Goal: Task Accomplishment & Management: Use online tool/utility

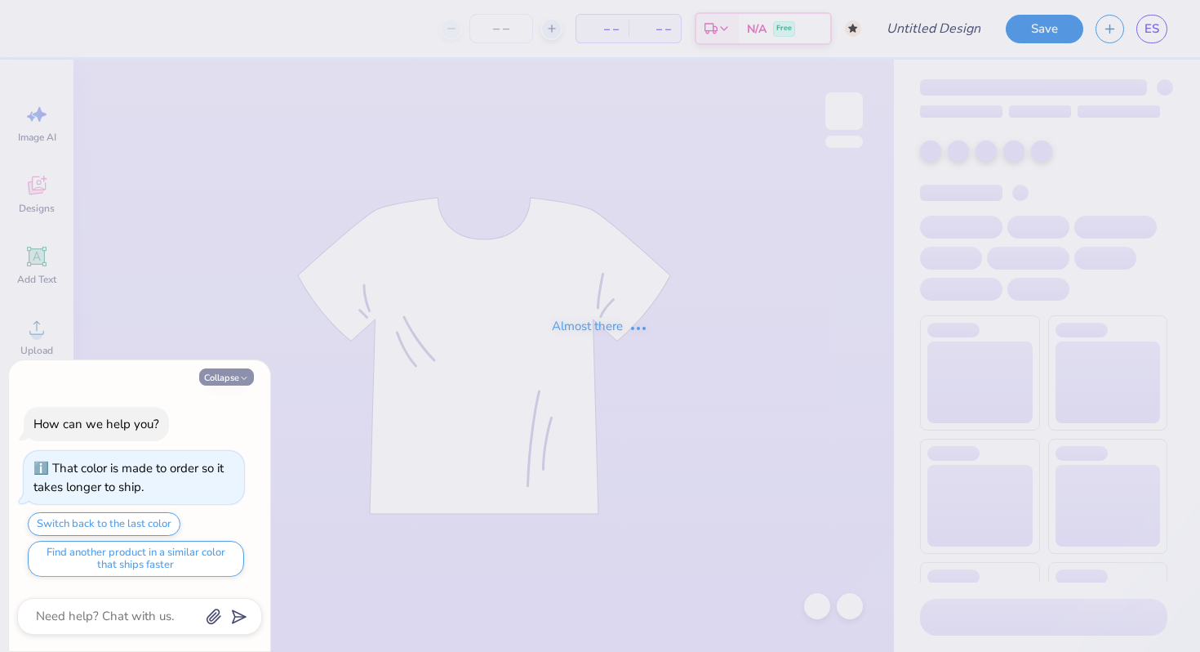
click at [238, 378] on button "Collapse" at bounding box center [226, 376] width 55 height 17
type textarea "x"
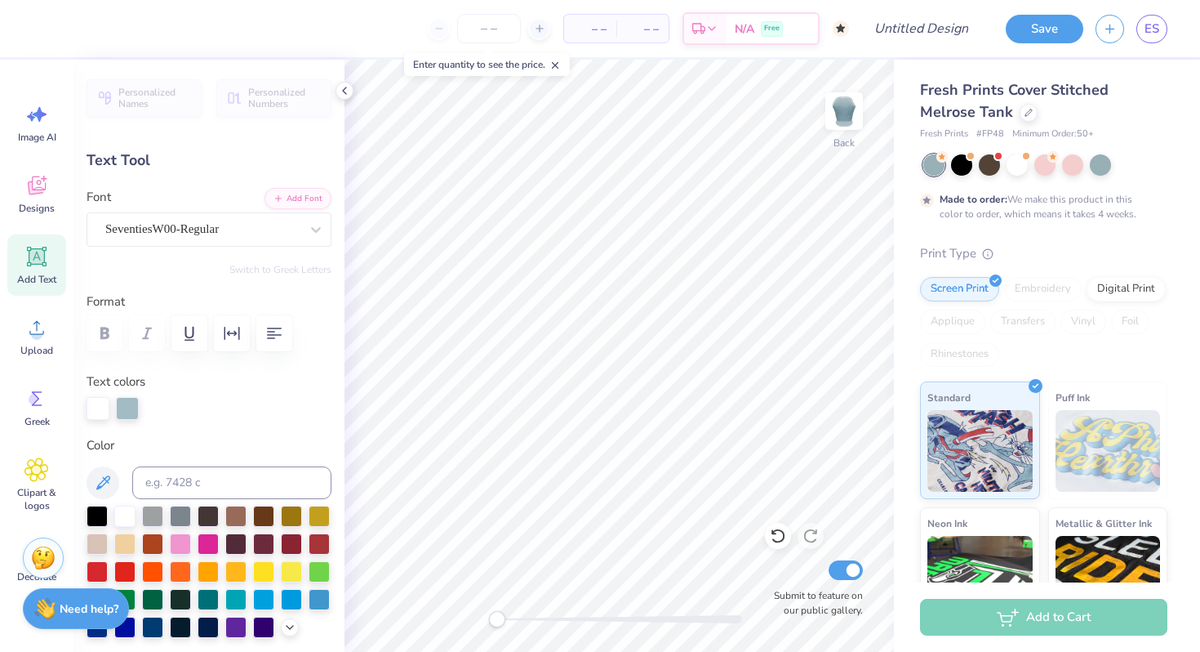
scroll to position [13, 2]
type textarea "Orchesis"
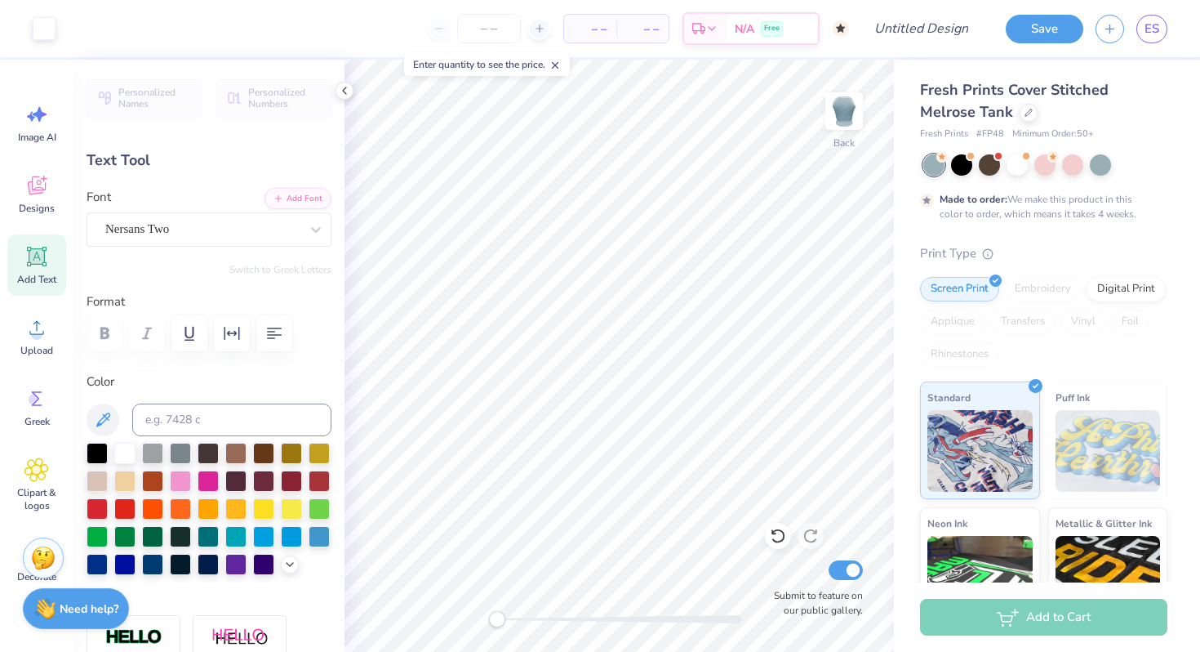
type input "3.96"
type input "0.99"
type input "6.71"
type textarea "h"
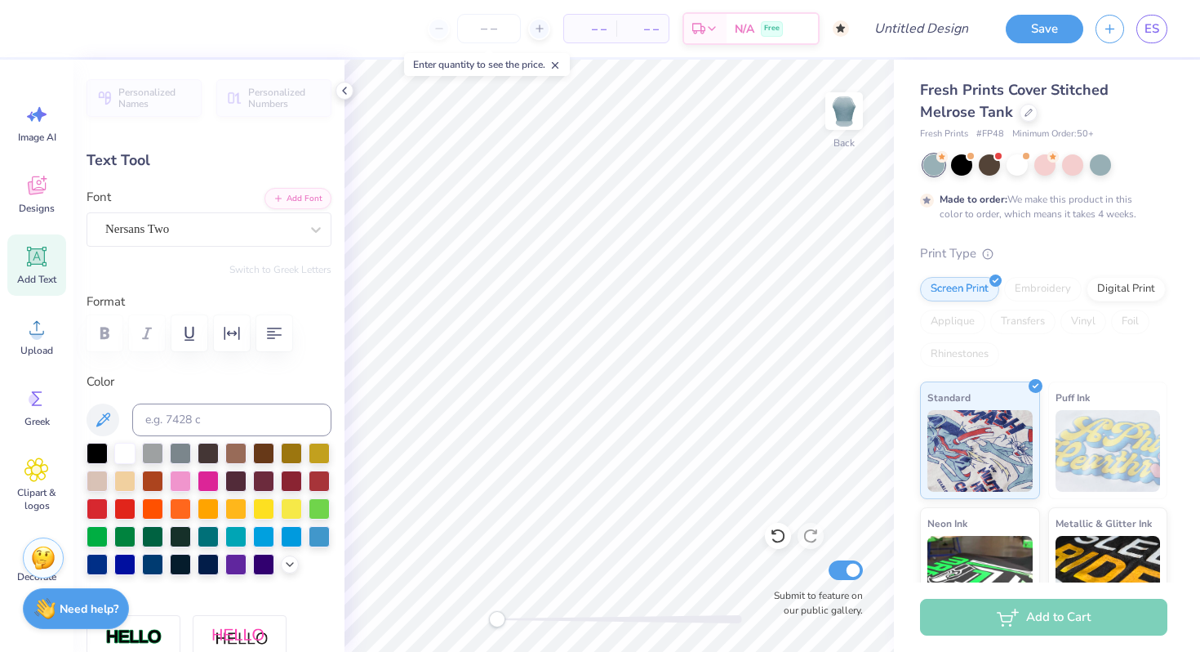
type textarea "D"
type textarea "Fall 2025"
type input "2.34"
type input "0.66"
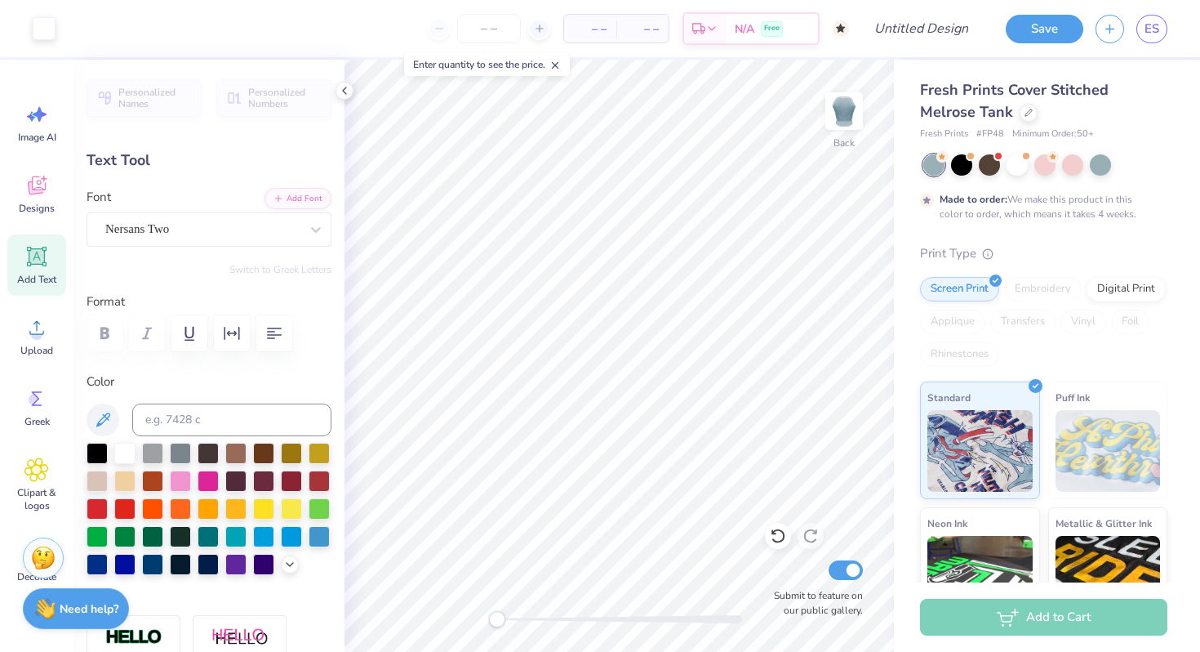
type input "6.81"
click at [483, 24] on input "number" at bounding box center [489, 28] width 64 height 29
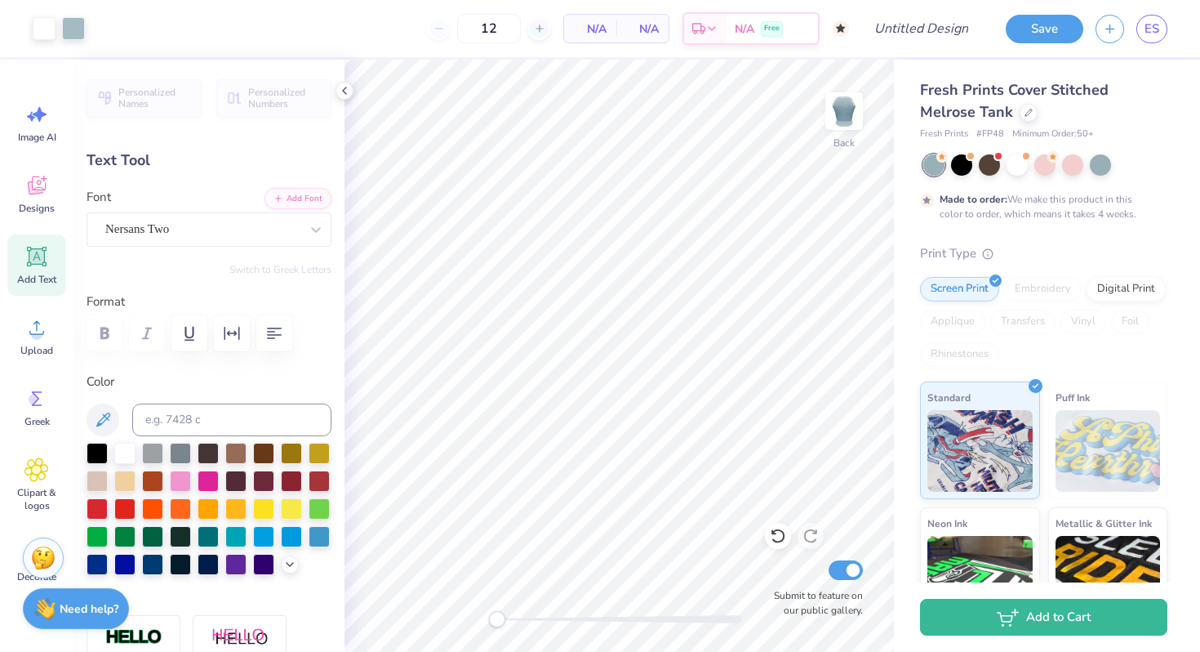
type input "50"
click at [461, 103] on body "Art colors 50 N/A Per Item N/A Total Est. Delivery N/A Free Design Title Save E…" at bounding box center [600, 326] width 1200 height 652
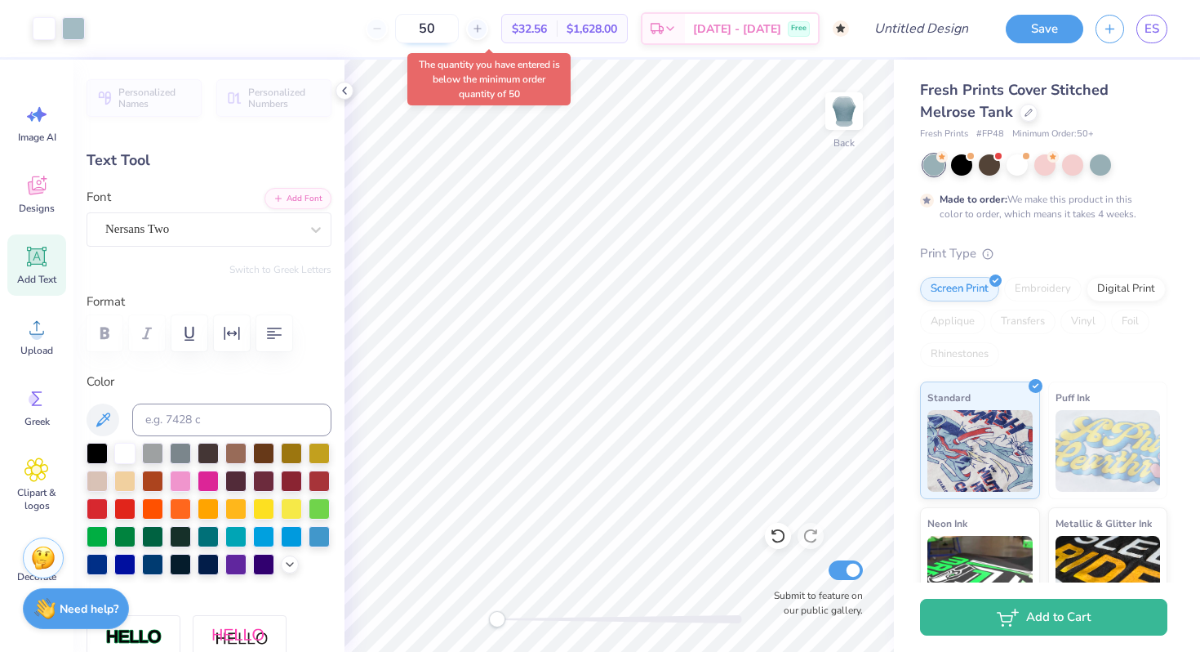
drag, startPoint x: 471, startPoint y: 30, endPoint x: 428, endPoint y: 29, distance: 43.3
click at [428, 29] on input "50" at bounding box center [427, 28] width 64 height 29
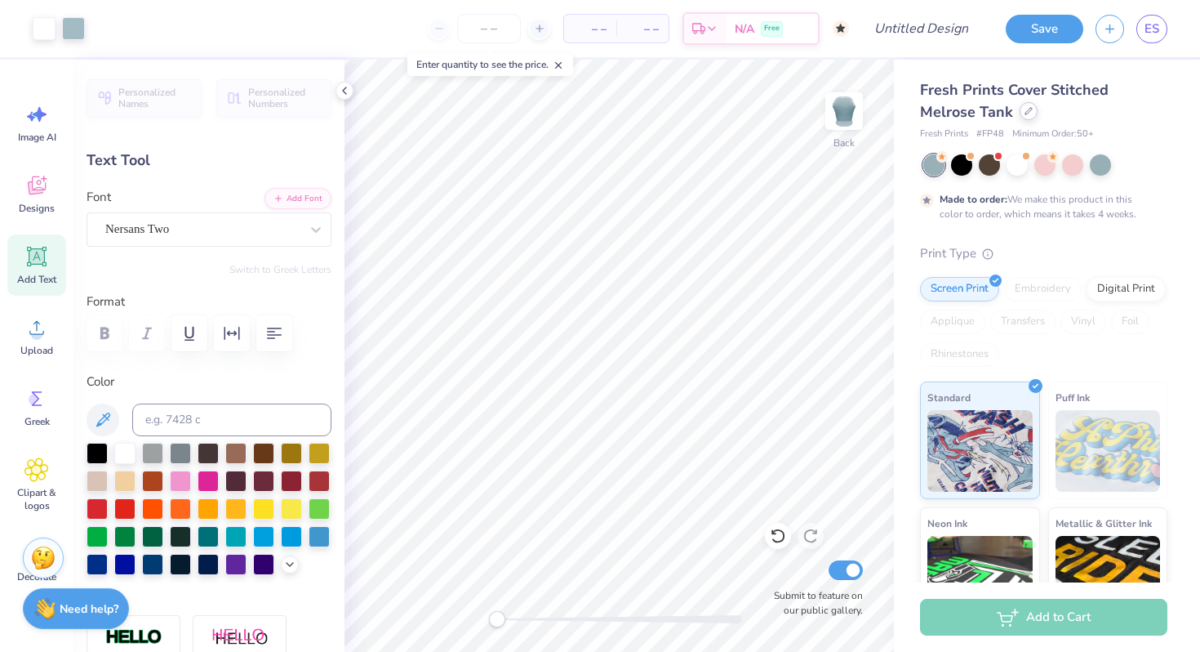
click at [1026, 113] on icon at bounding box center [1029, 111] width 8 height 8
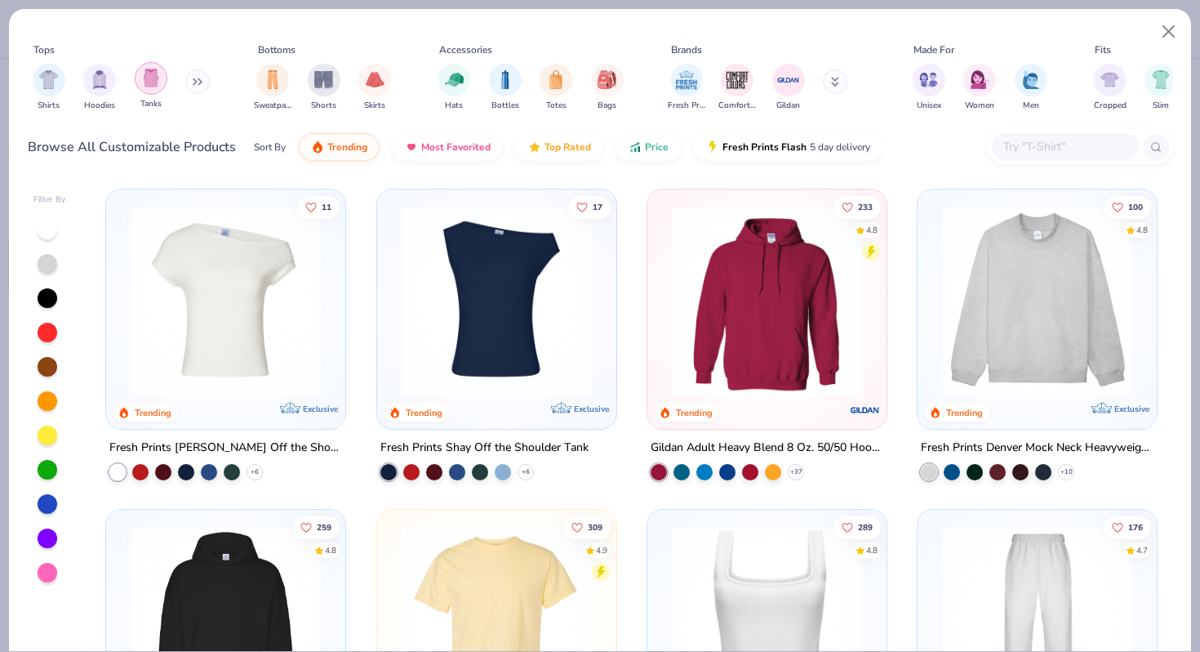
click at [159, 82] on div "filter for Tanks" at bounding box center [151, 78] width 33 height 33
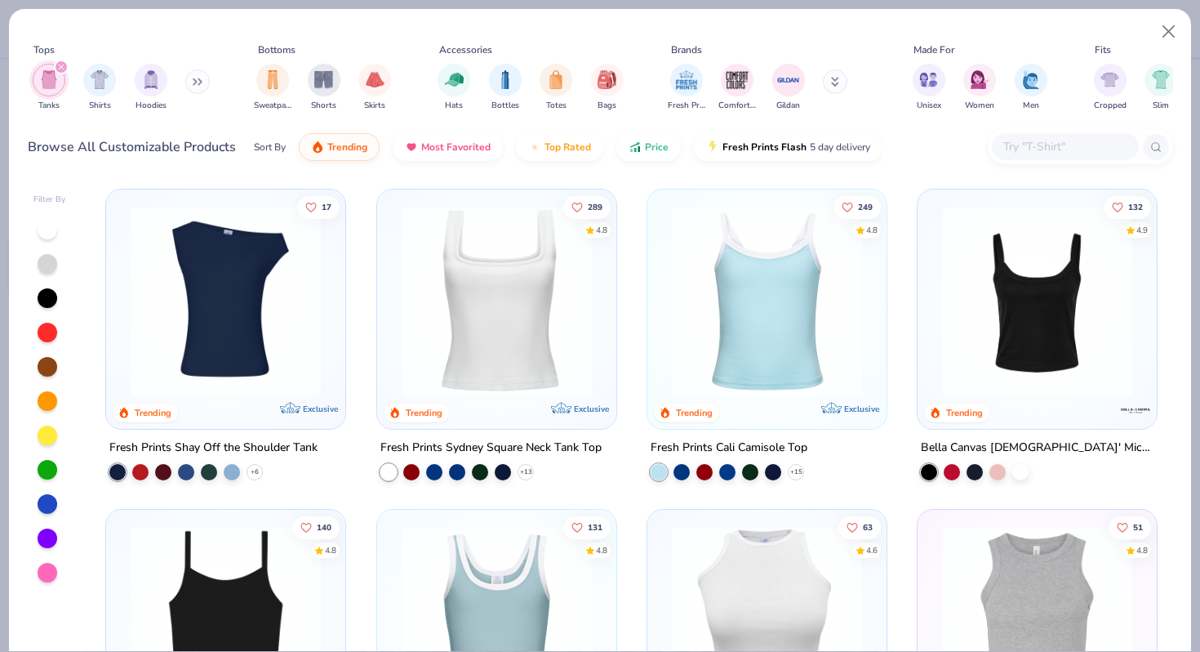
click at [57, 63] on div "filter for Tanks" at bounding box center [61, 67] width 15 height 15
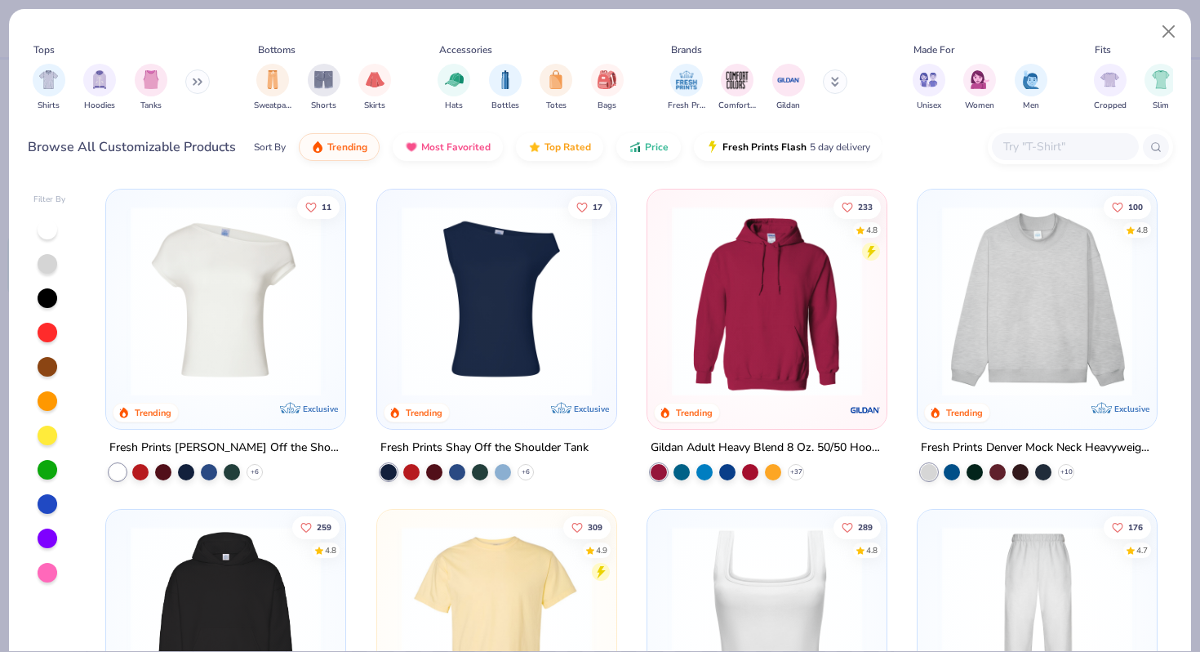
click at [195, 83] on button at bounding box center [197, 81] width 24 height 24
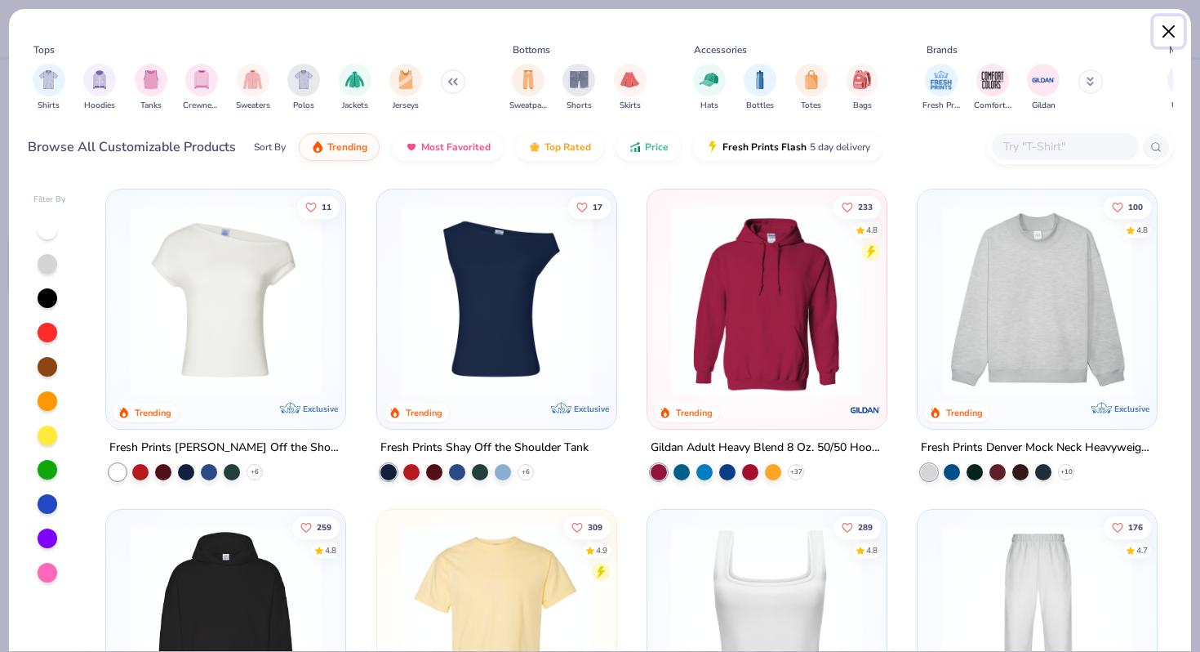
click at [1173, 26] on button "Close" at bounding box center [1169, 31] width 31 height 31
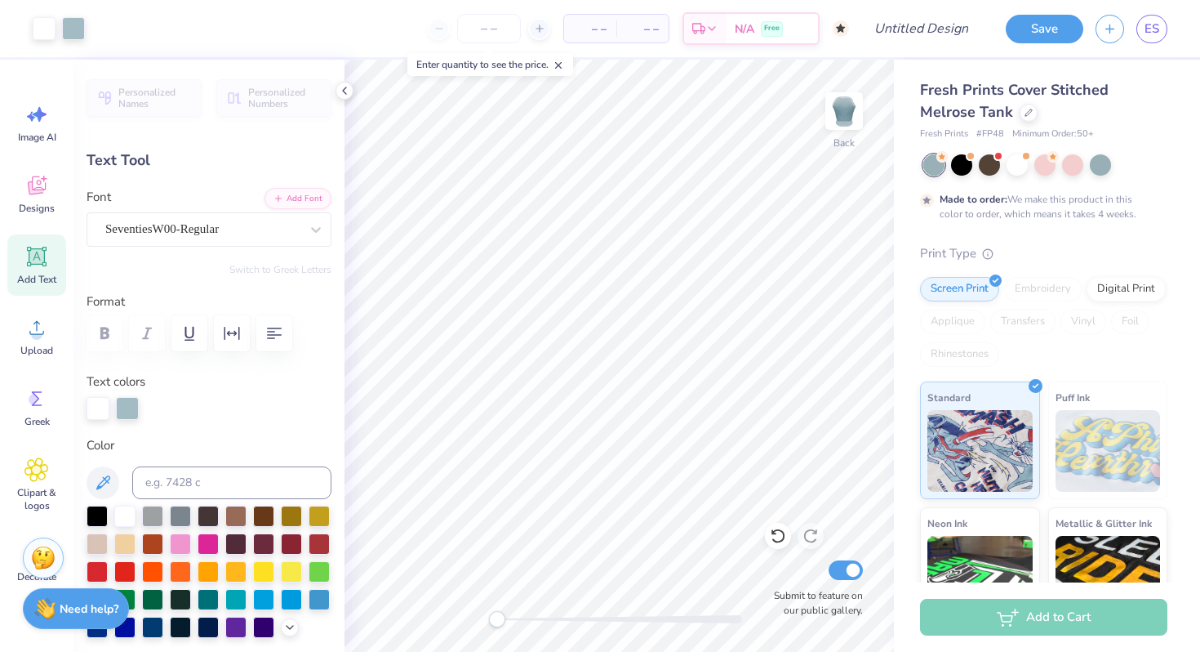
type input "8.58"
type input "2.61"
type input "3.90"
click at [839, 31] on icon at bounding box center [840, 28] width 9 height 9
click at [840, 27] on icon at bounding box center [840, 28] width 9 height 9
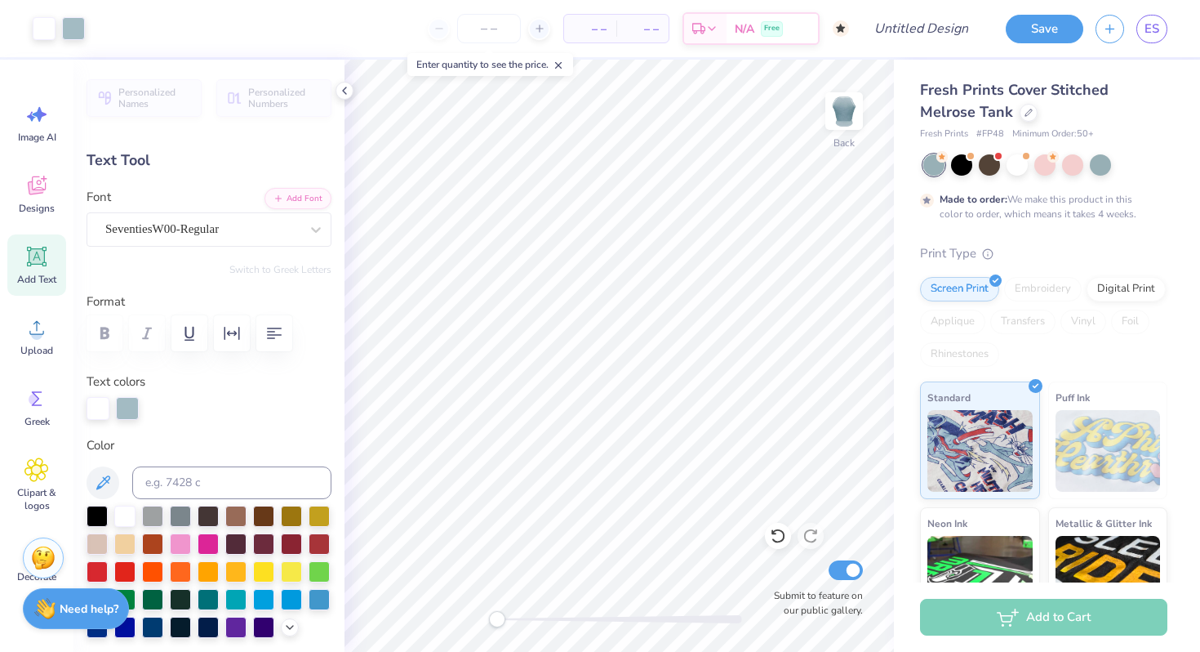
click at [840, 31] on circle at bounding box center [841, 28] width 16 height 16
click at [593, 28] on span "– –" at bounding box center [590, 28] width 33 height 17
click at [483, 28] on input "number" at bounding box center [489, 28] width 64 height 29
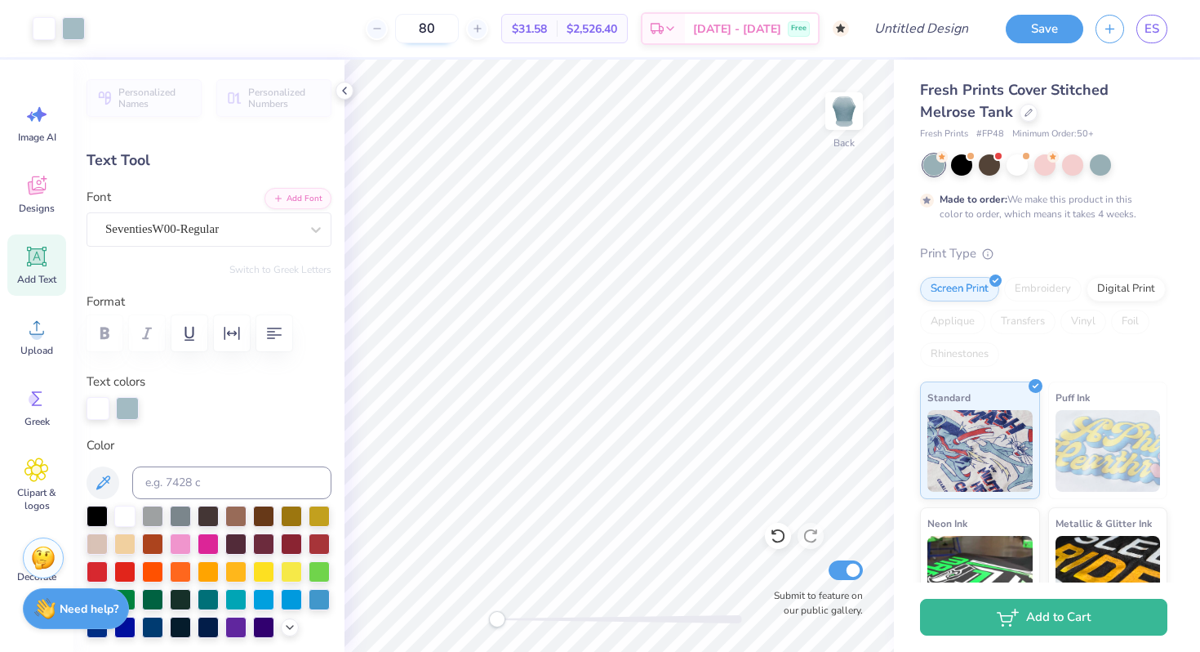
type input "8"
